Goal: Obtain resource: Download file/media

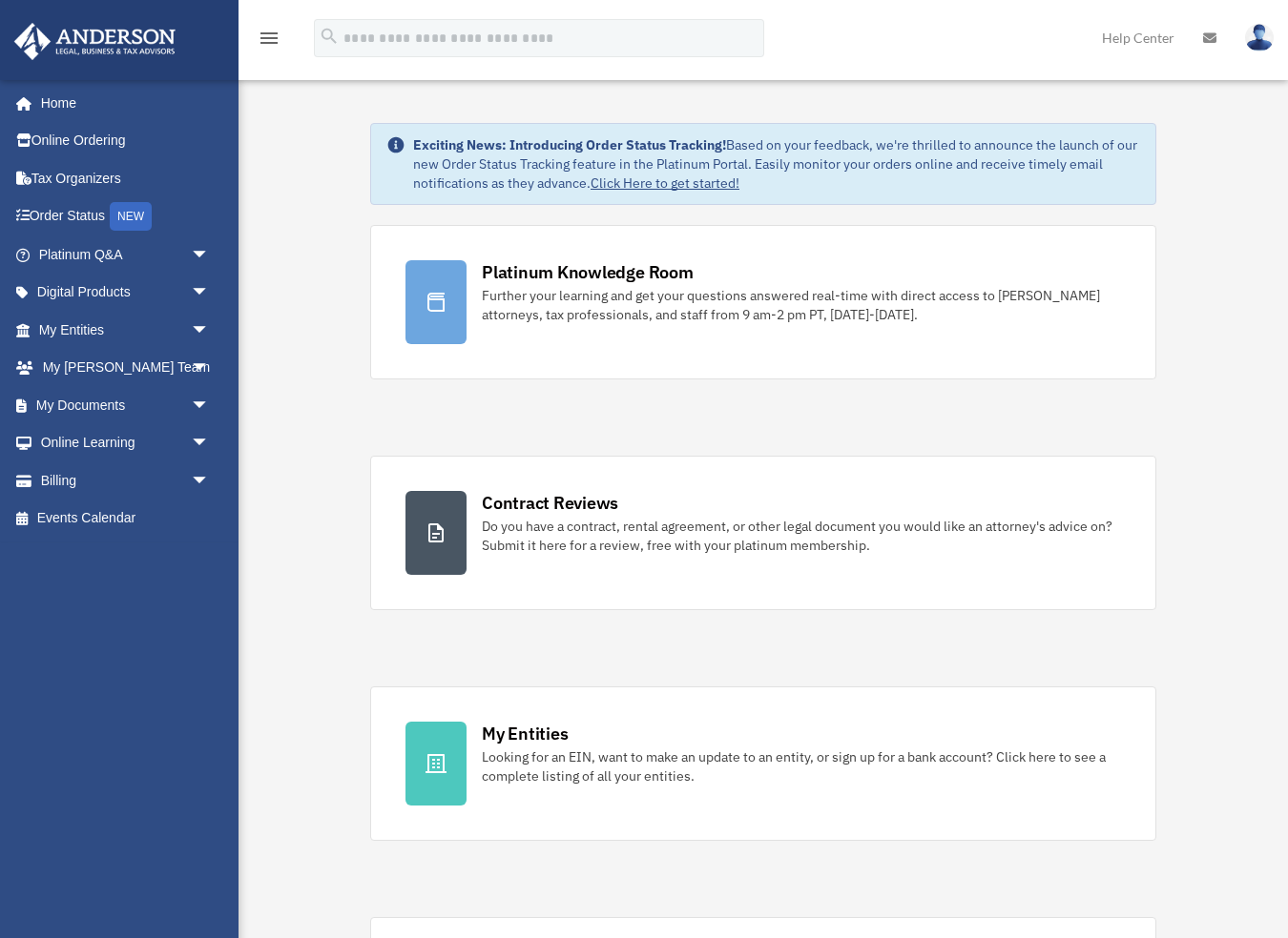
click at [1260, 32] on img at bounding box center [1259, 37] width 28 height 27
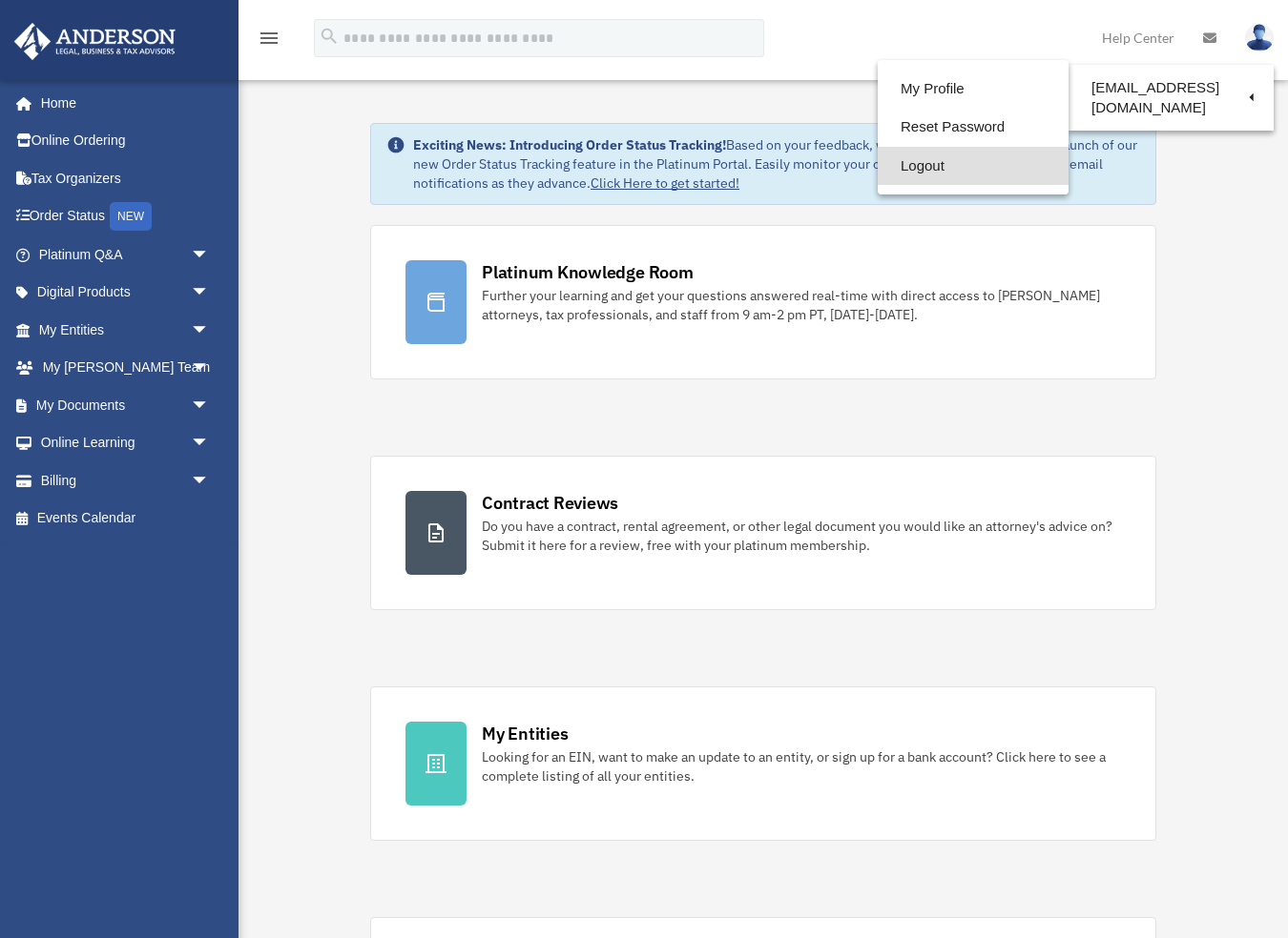
click at [943, 166] on link "Logout" at bounding box center [973, 166] width 191 height 39
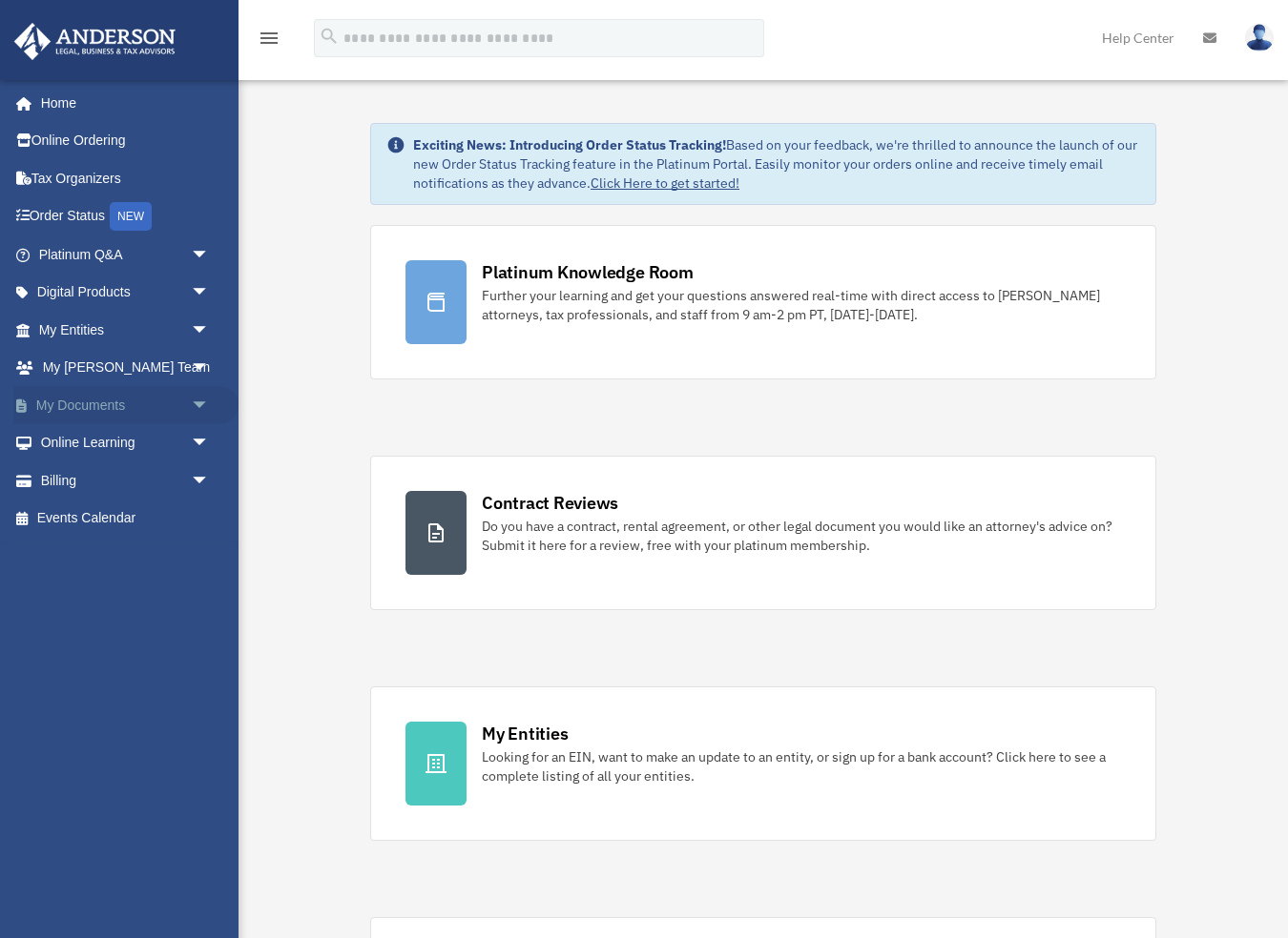
click at [200, 397] on span "arrow_drop_down" at bounding box center [209, 406] width 38 height 39
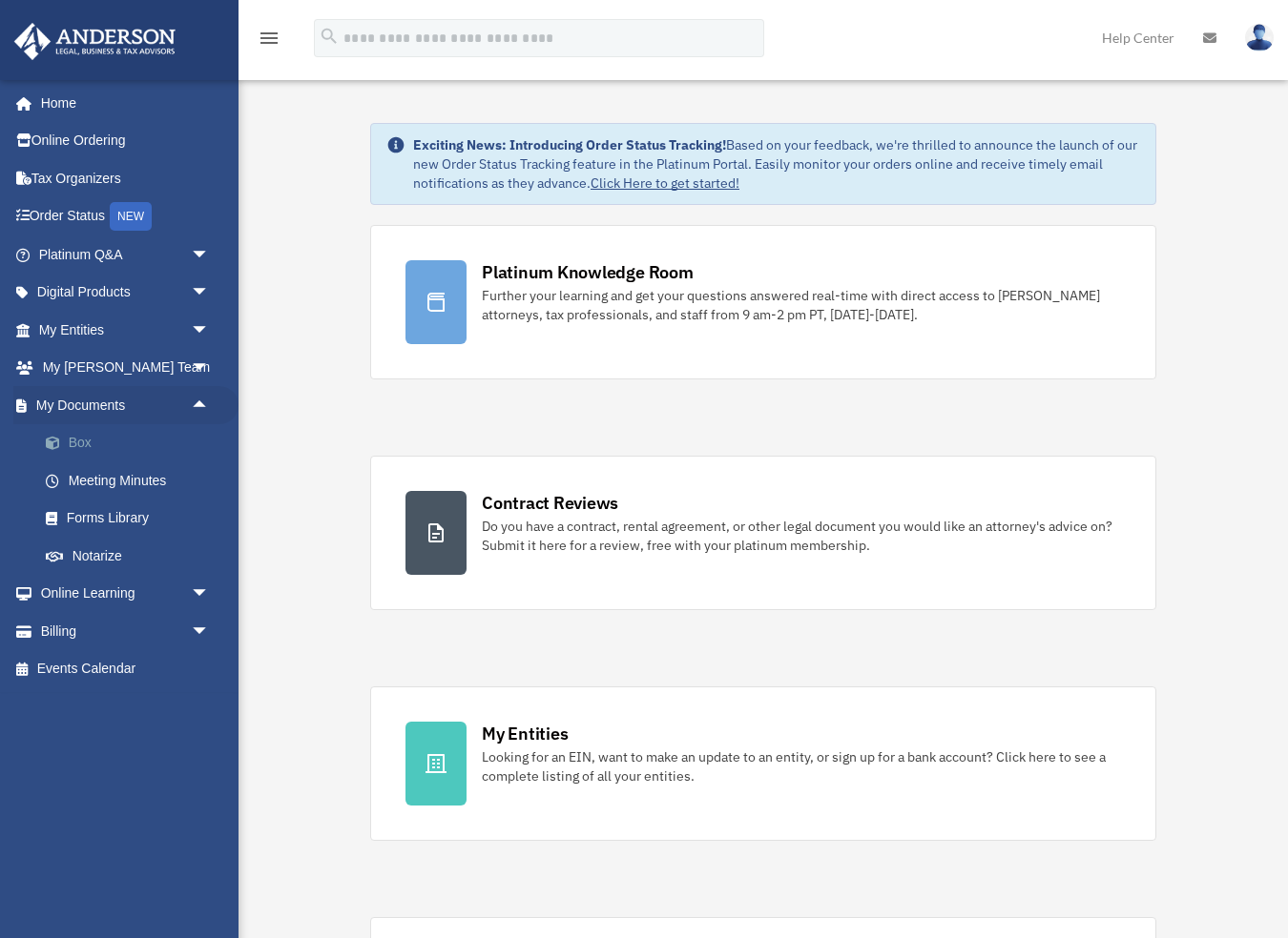
click at [98, 444] on link "Box" at bounding box center [132, 443] width 212 height 38
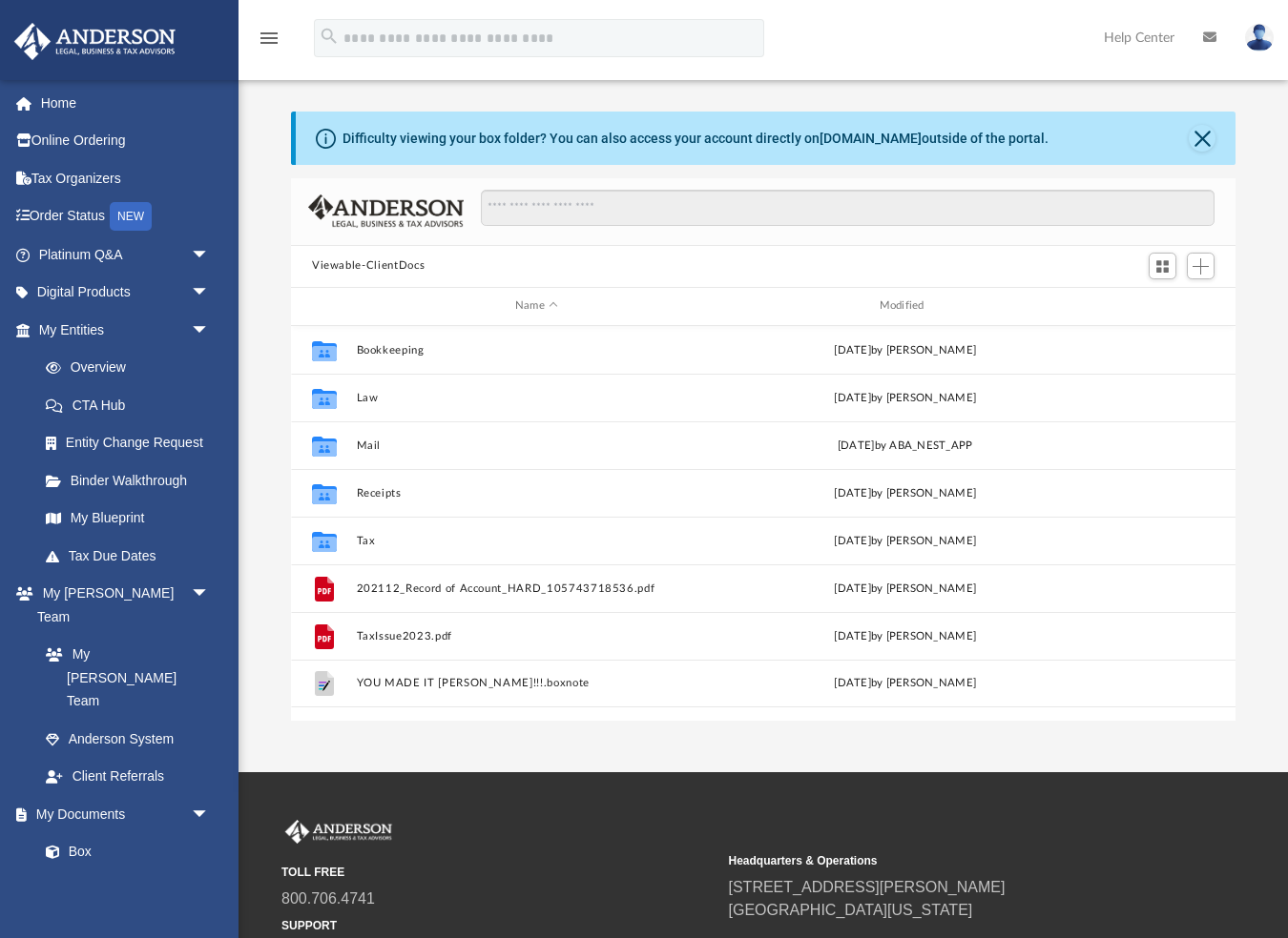
scroll to position [434, 944]
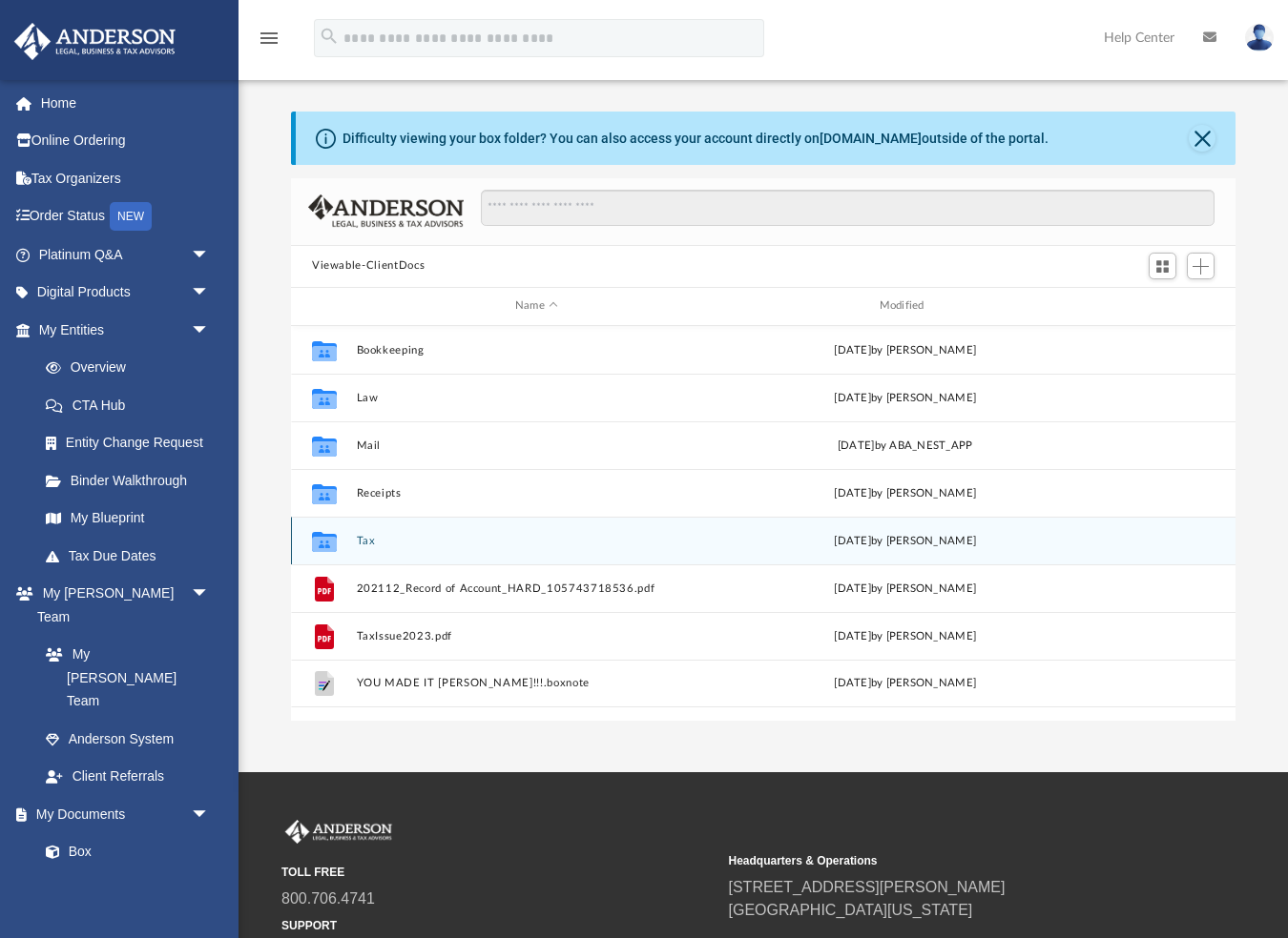
click at [370, 545] on button "Tax" at bounding box center [536, 540] width 360 height 13
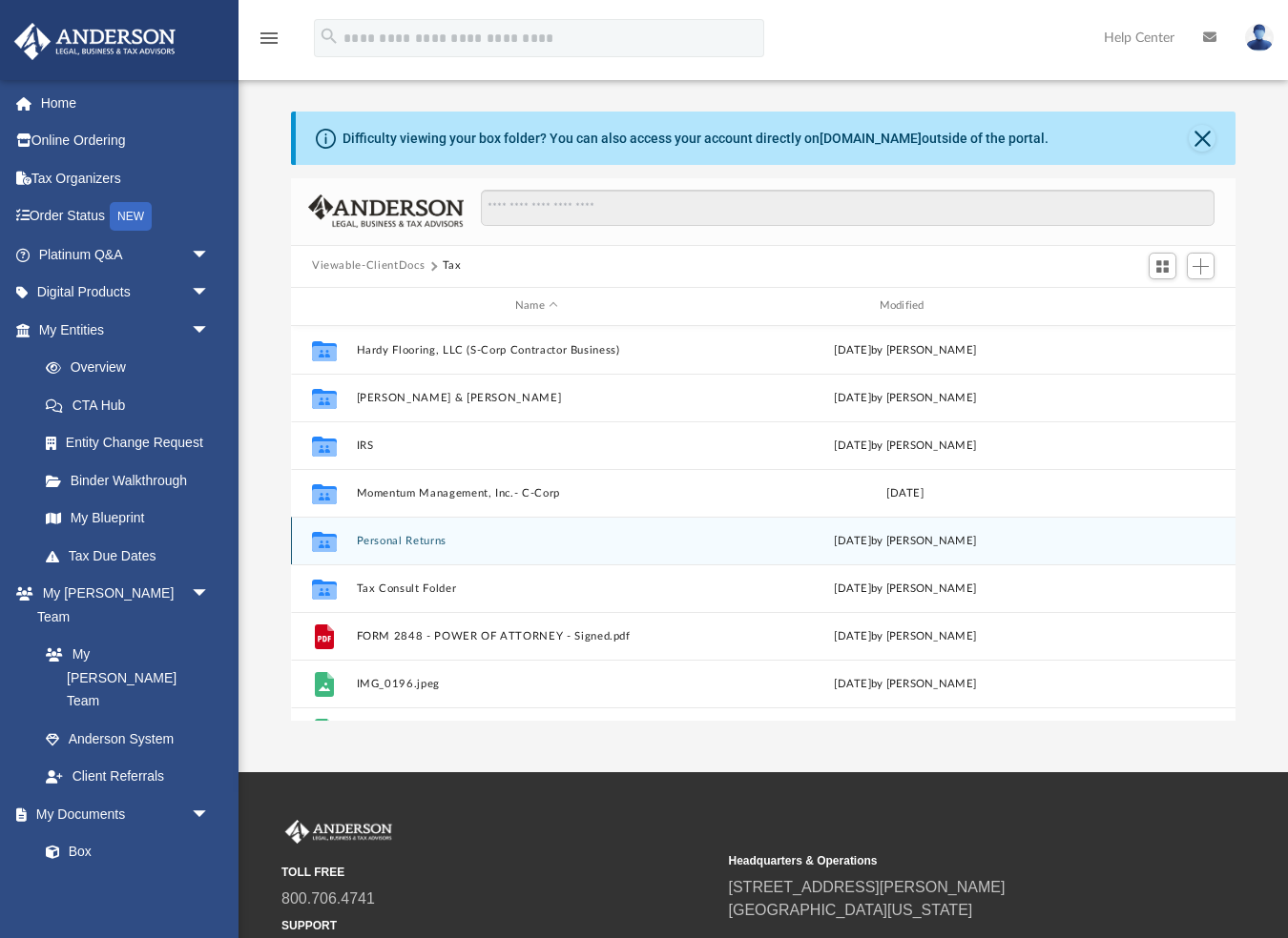
click at [399, 536] on button "Personal Returns" at bounding box center [536, 540] width 360 height 13
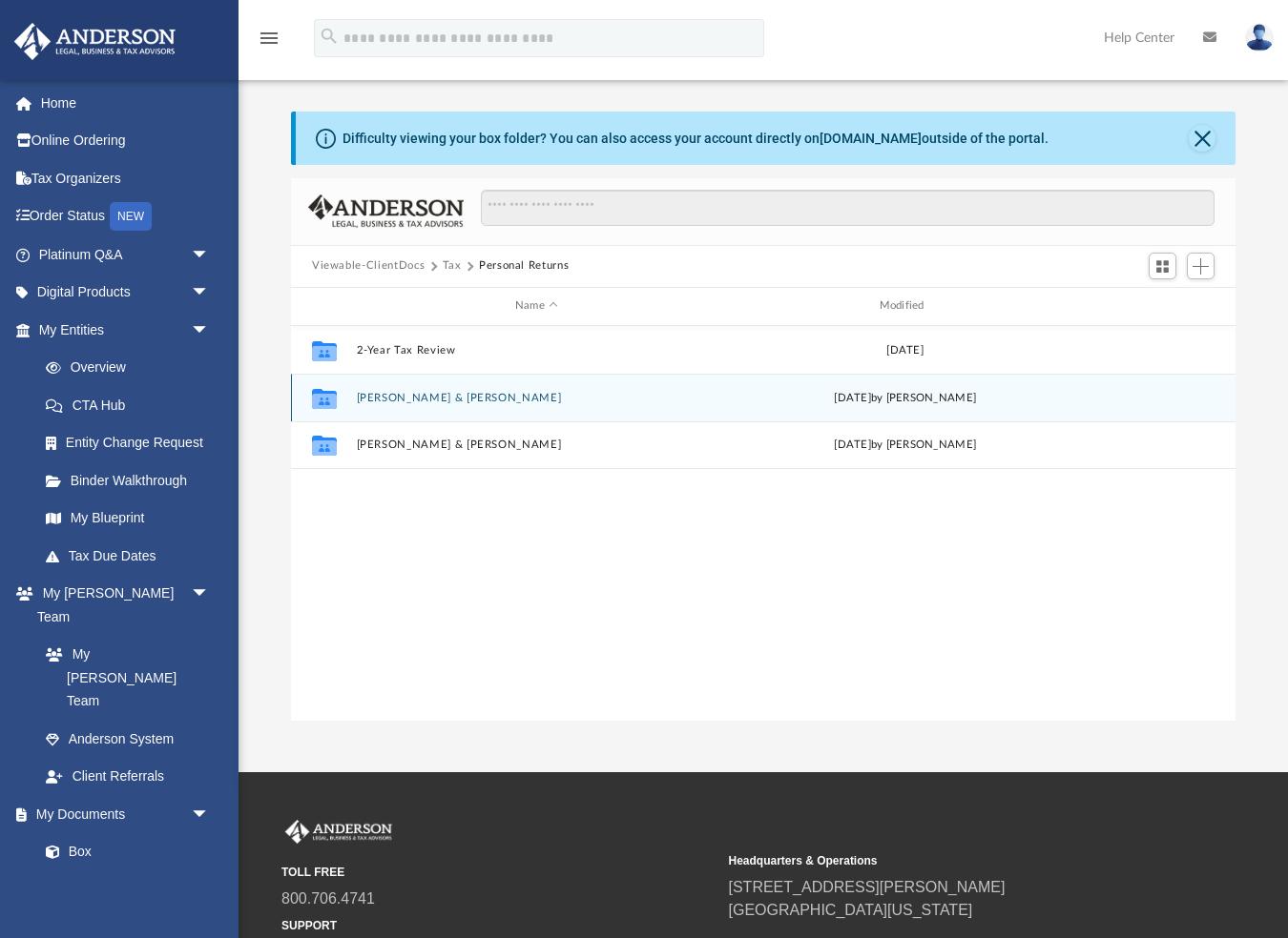
click at [385, 400] on button "[PERSON_NAME] & [PERSON_NAME]" at bounding box center [536, 397] width 360 height 13
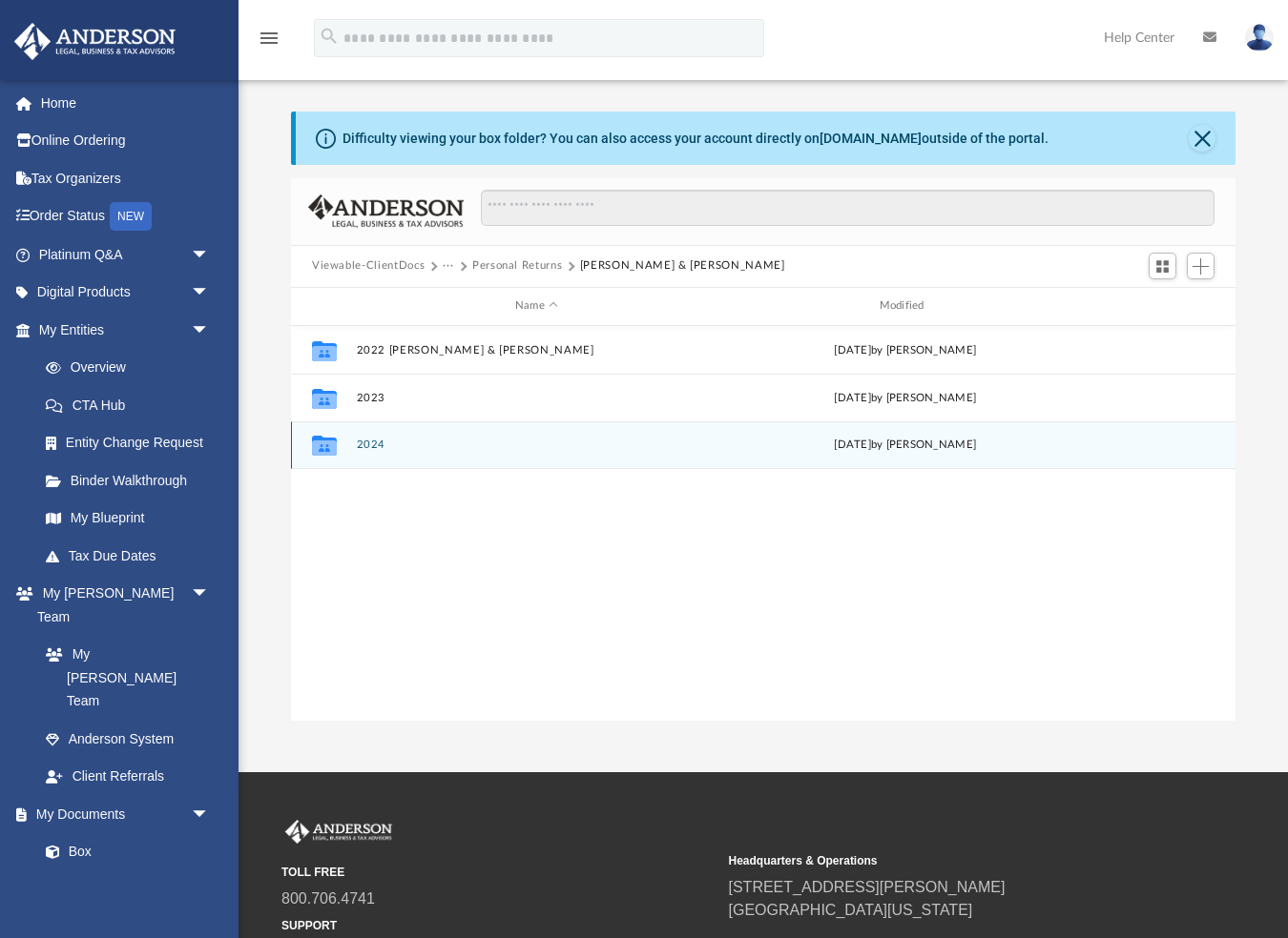
click at [367, 441] on button "2024" at bounding box center [536, 445] width 360 height 13
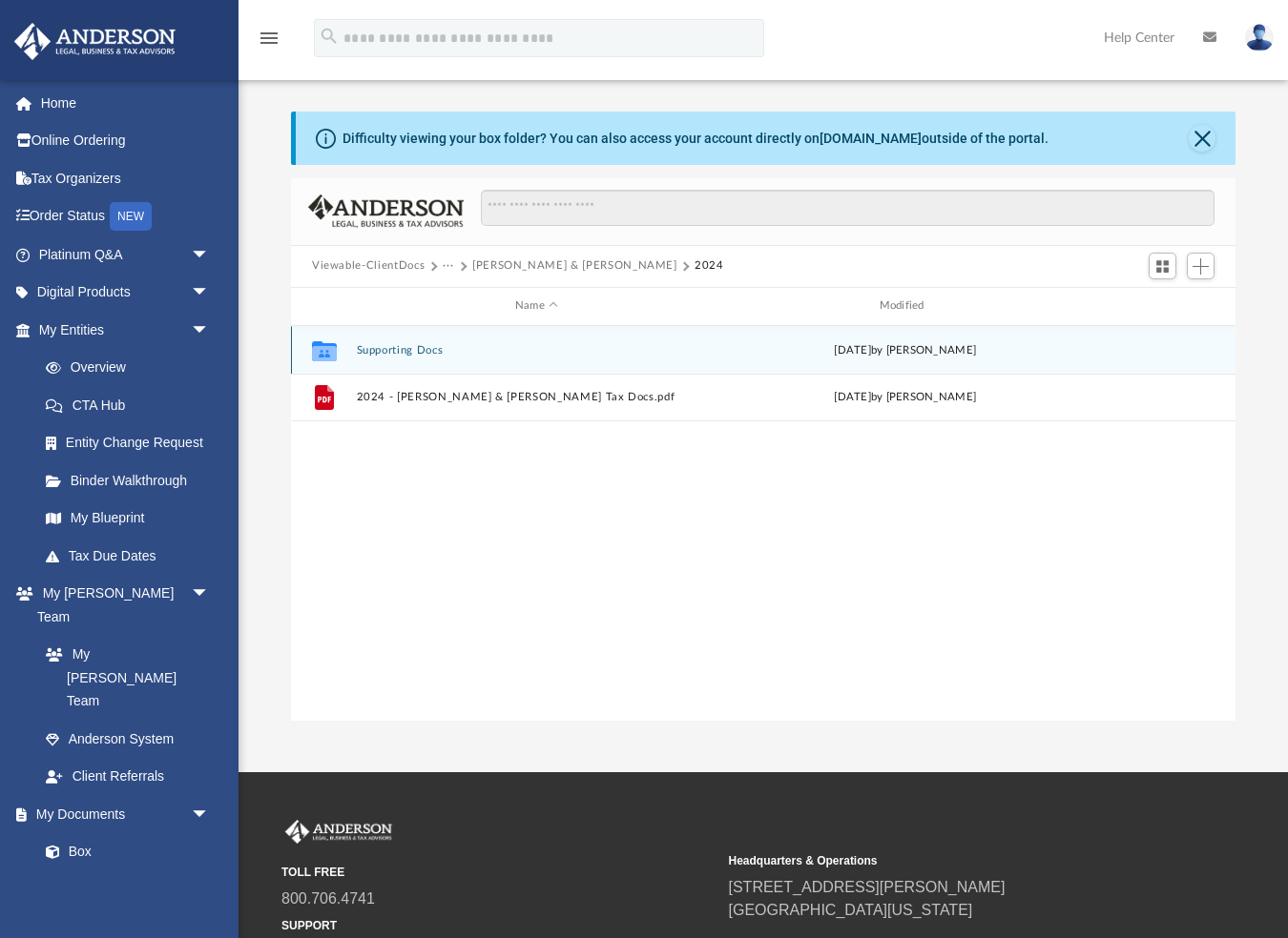
click at [372, 350] on button "Supporting Docs" at bounding box center [536, 349] width 360 height 13
click at [409, 352] on button "1040-[PERSON_NAME]-174079705767c27481bc03a.pdf" at bounding box center [536, 349] width 360 height 13
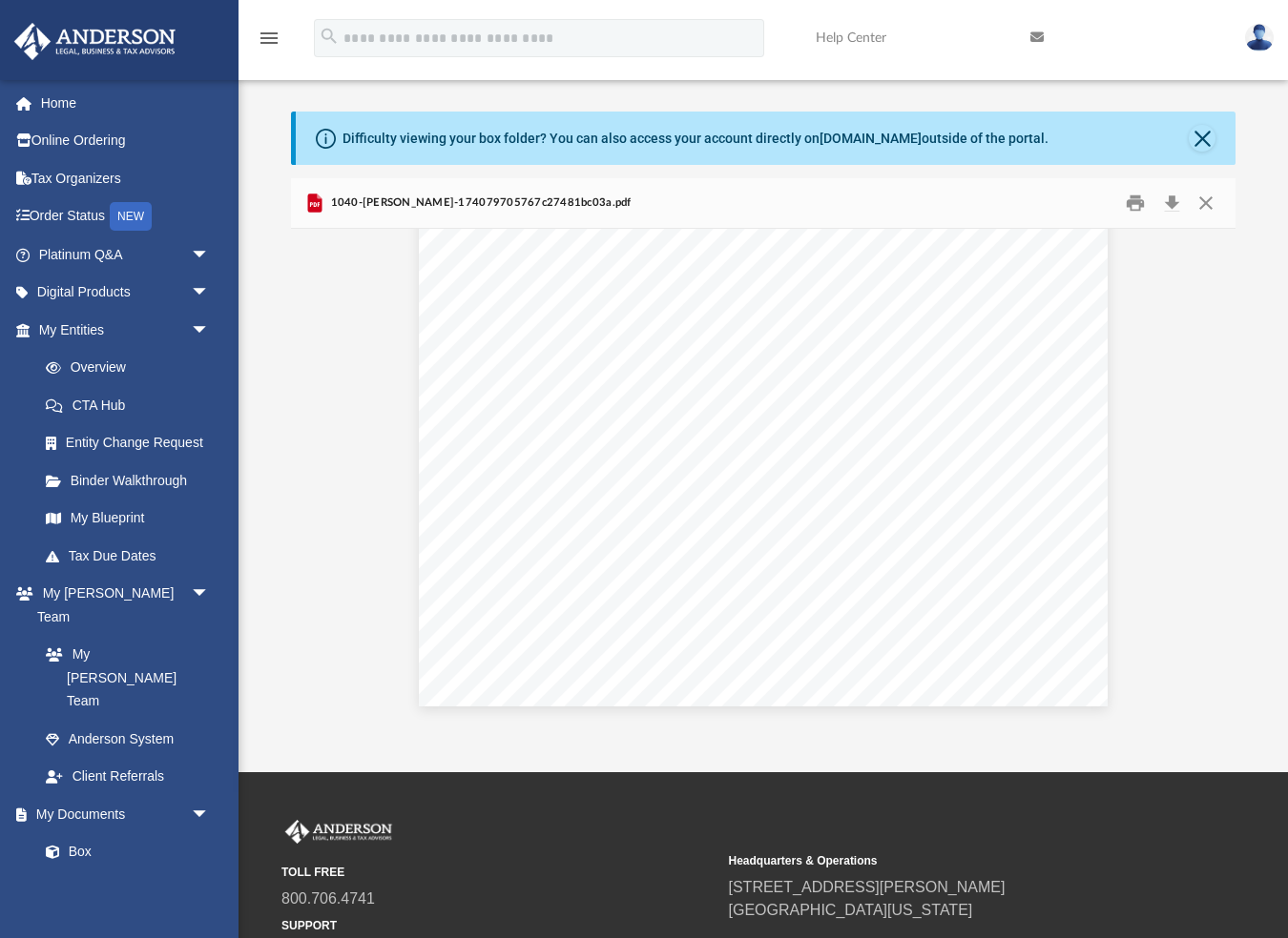
scroll to position [12235, 0]
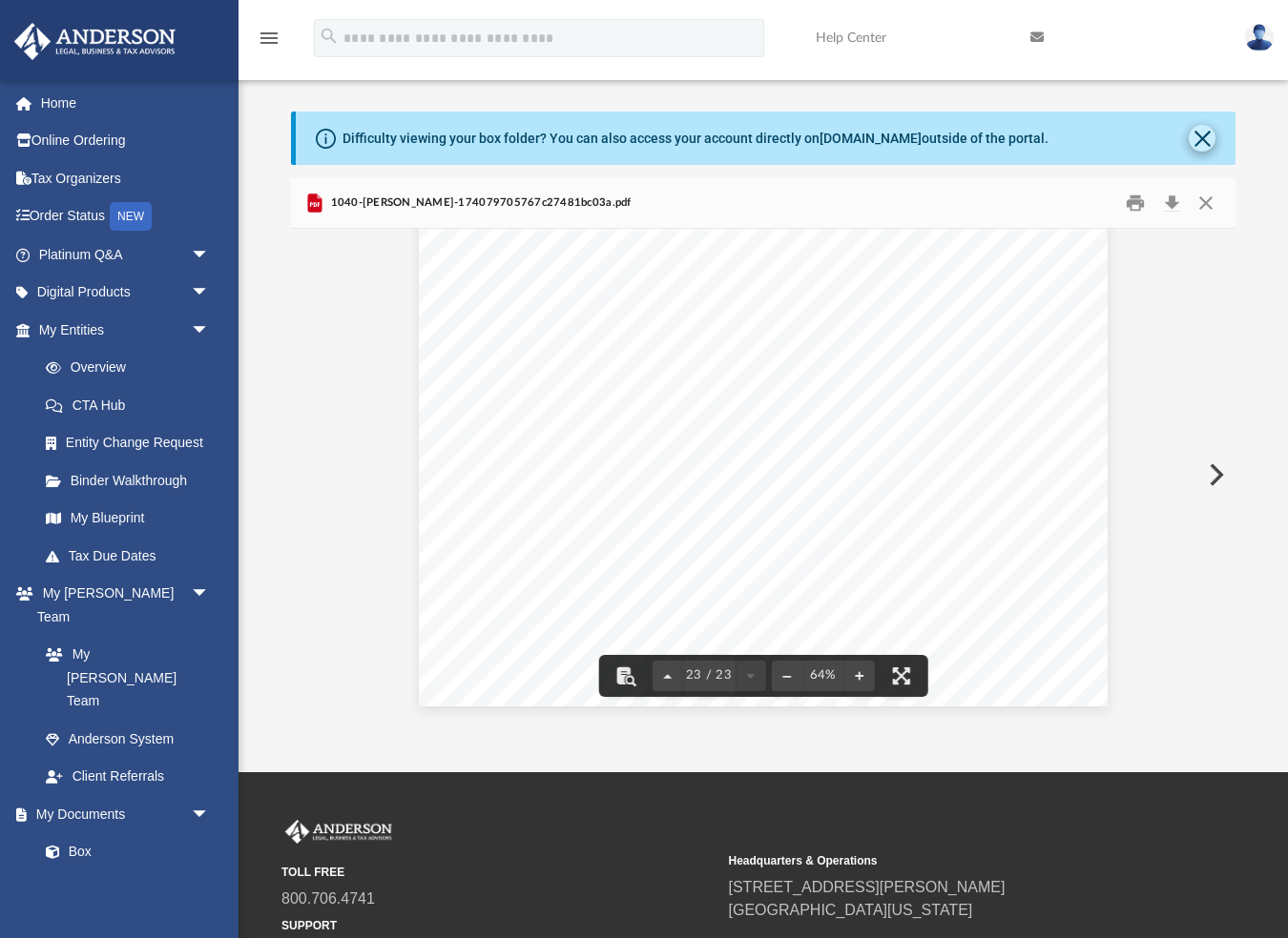
click at [1204, 135] on button "Close" at bounding box center [1201, 137] width 26 height 26
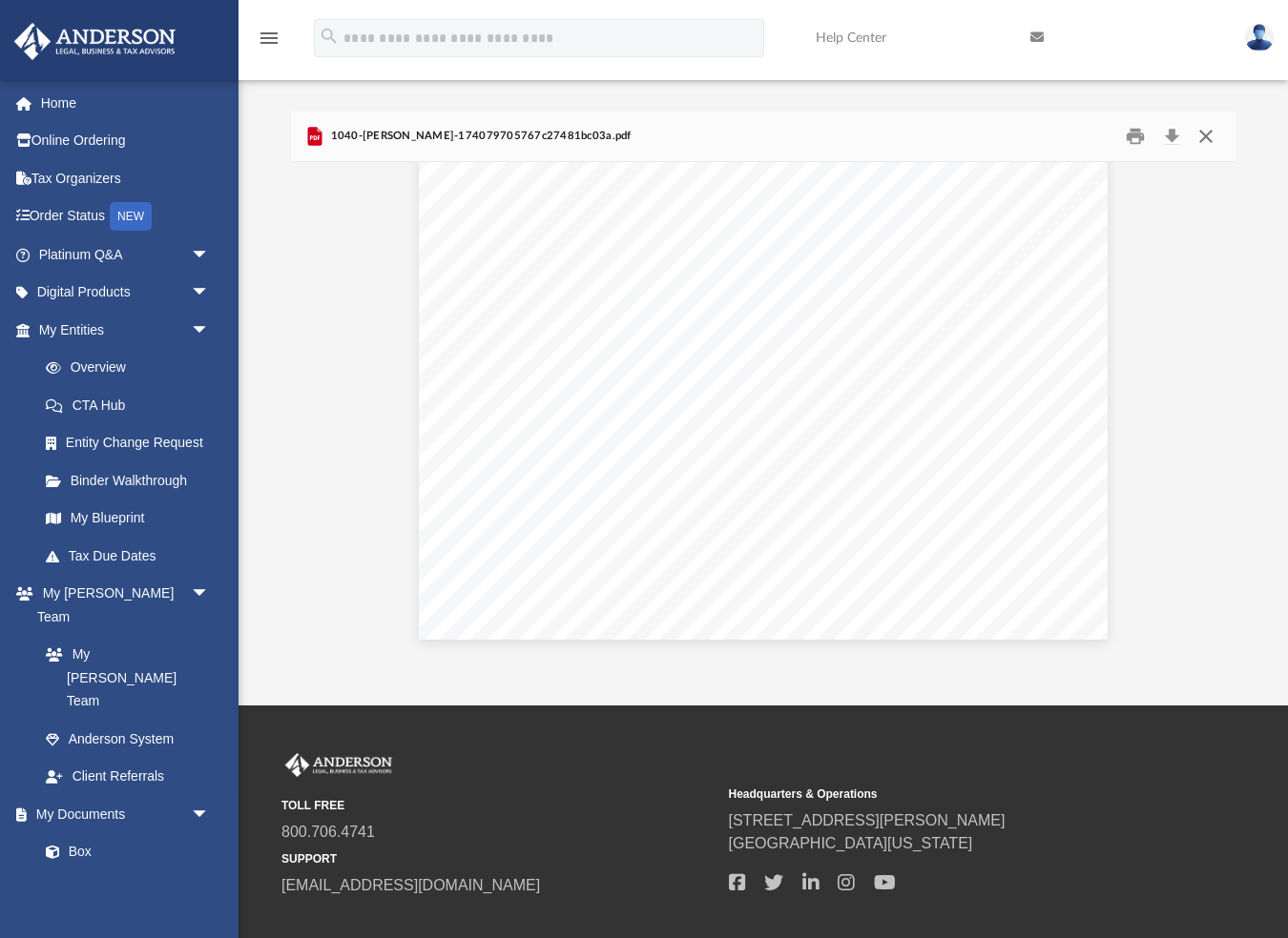
click at [1205, 139] on button "Close" at bounding box center [1205, 135] width 34 height 29
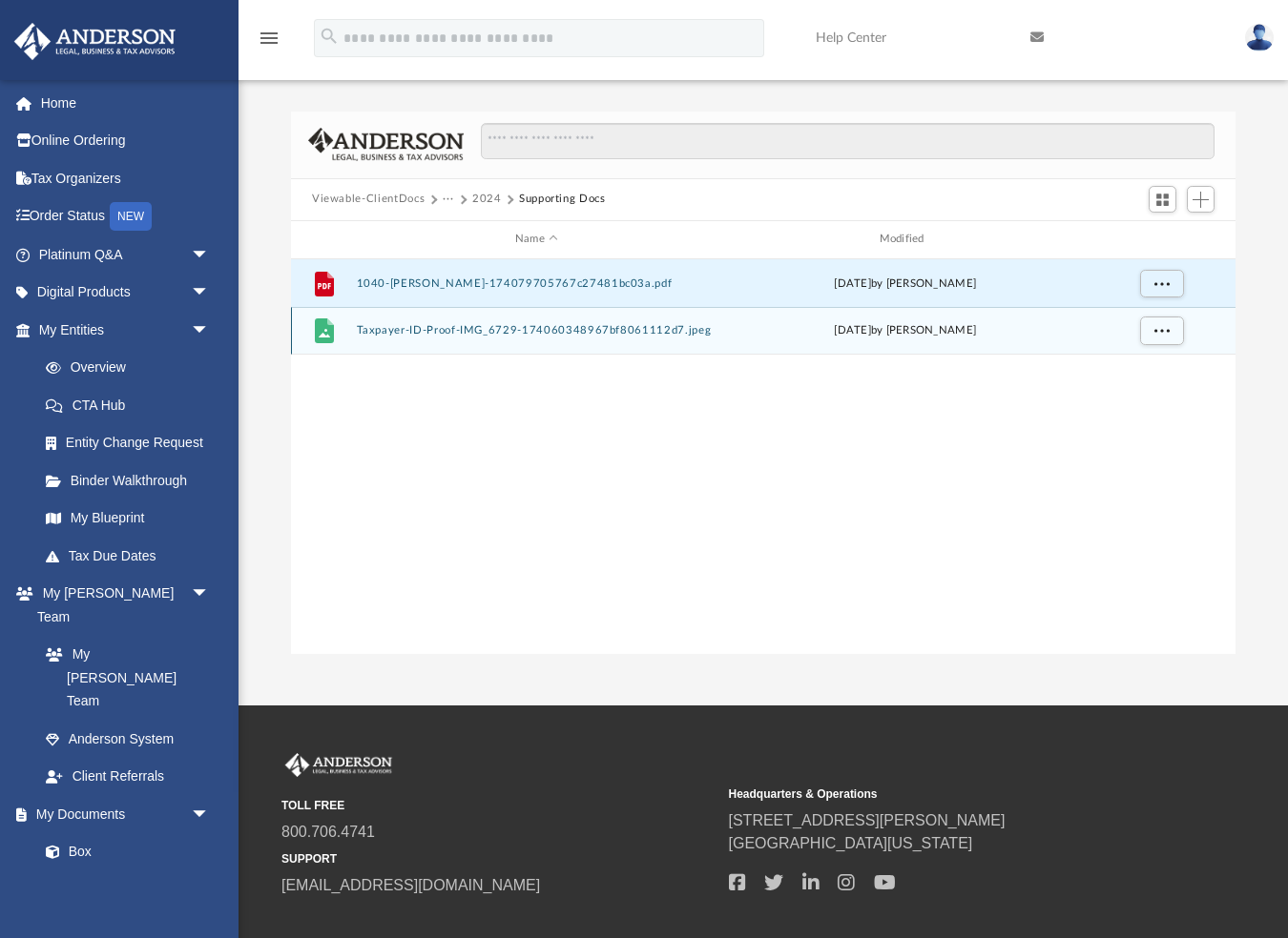
click at [445, 331] on button "Taxpayer-ID-Proof-IMG_6729-174060348967bf8061112d7.jpeg" at bounding box center [536, 330] width 360 height 13
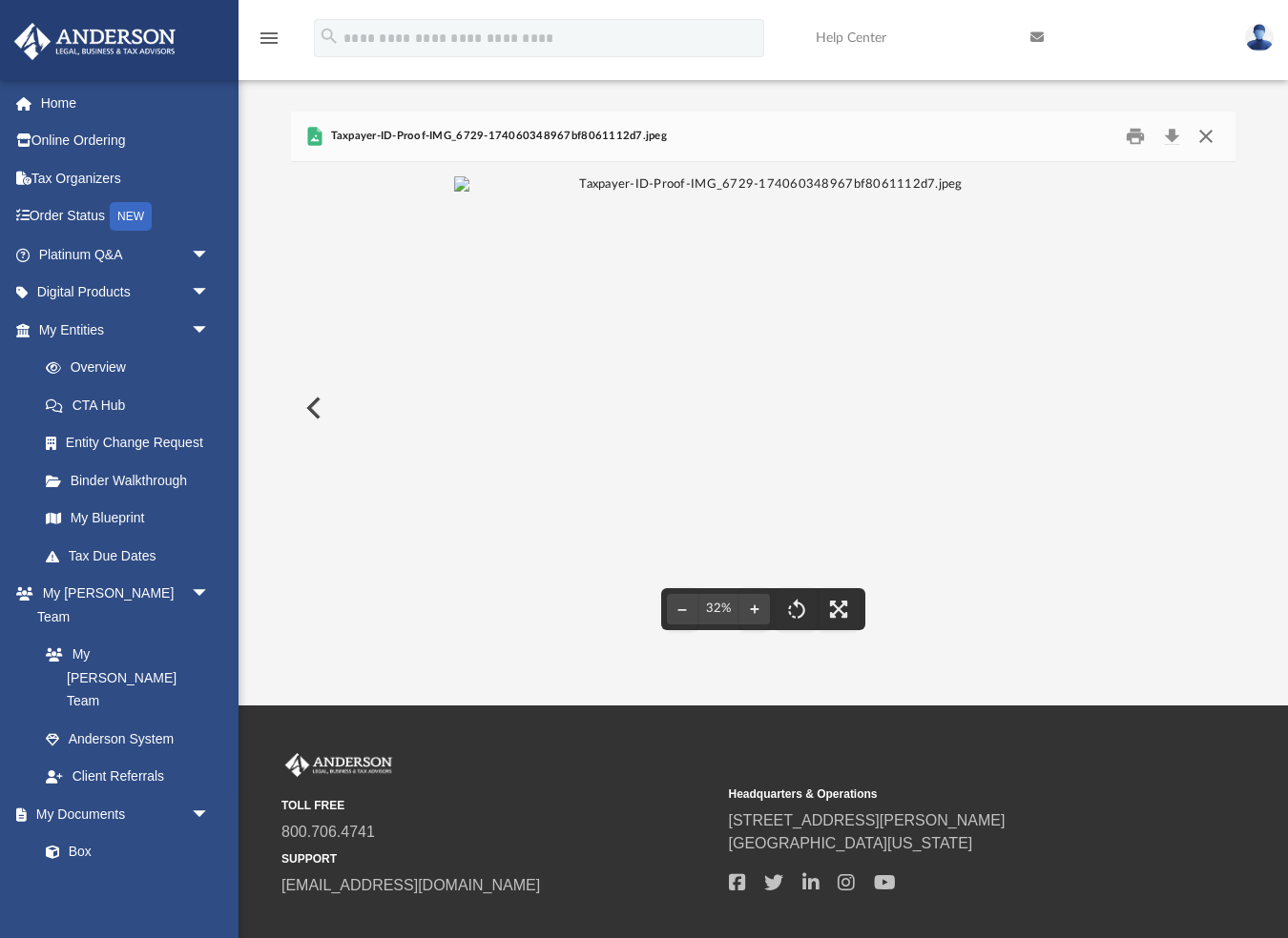
click at [1206, 131] on button "Close" at bounding box center [1205, 135] width 34 height 29
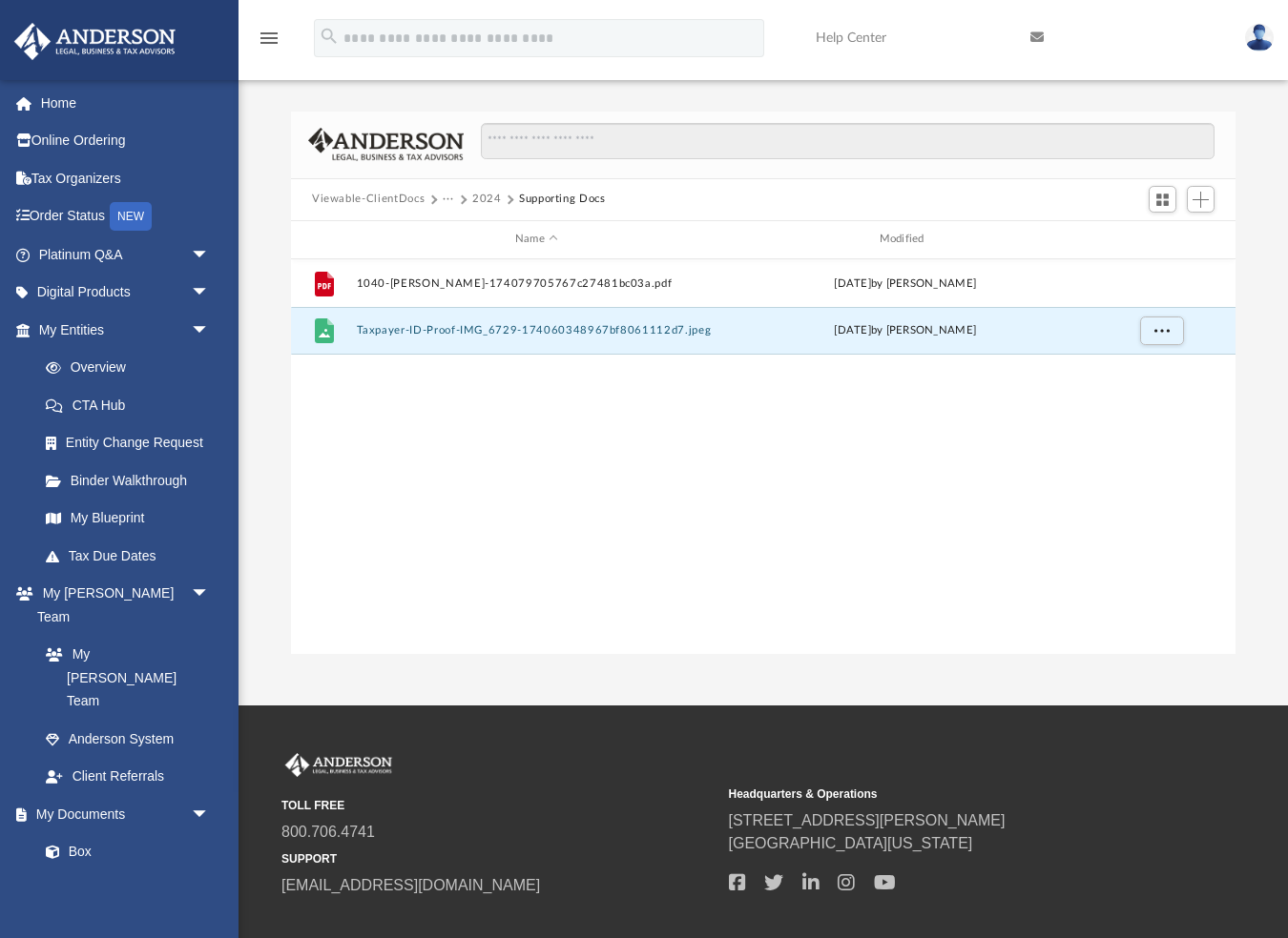
click at [483, 199] on button "2024" at bounding box center [487, 199] width 29 height 18
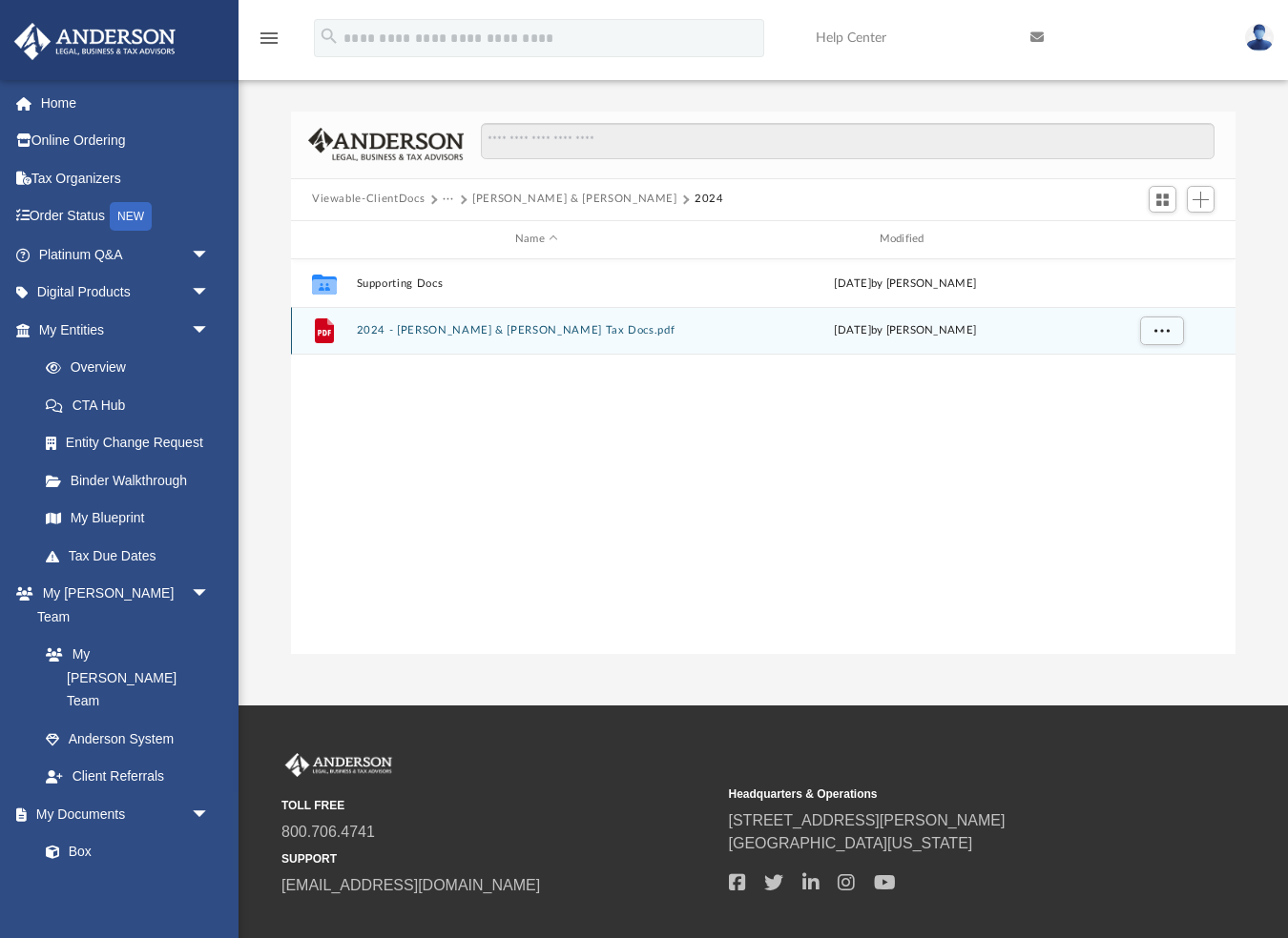
click at [417, 334] on button "2024 - [PERSON_NAME] & [PERSON_NAME] Tax Docs.pdf" at bounding box center [536, 330] width 360 height 13
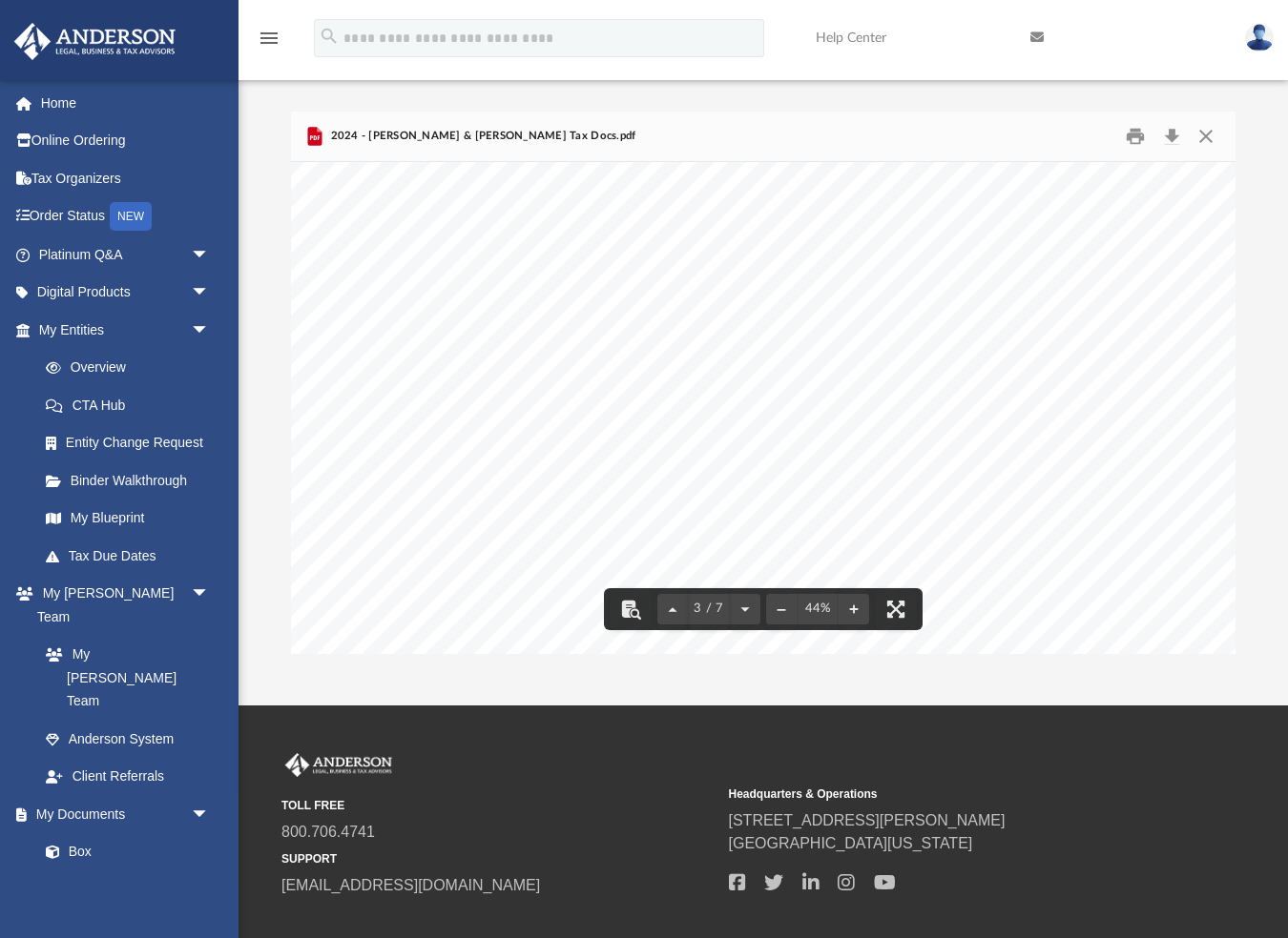
scroll to position [2700, -1]
click at [417, 334] on div "Page 3" at bounding box center [774, 545] width 966 height 1262
click at [1202, 137] on button "Close" at bounding box center [1205, 135] width 34 height 29
